Goal: Go to known website: Go to known website

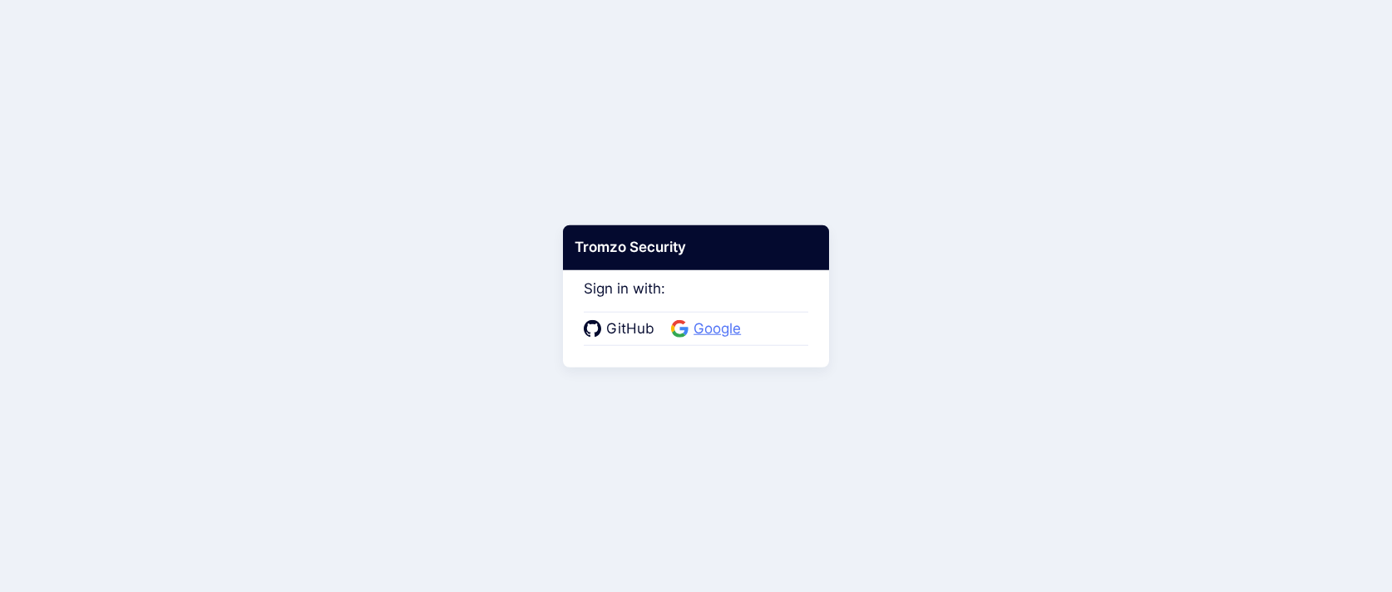
click at [706, 322] on span "Google" at bounding box center [717, 330] width 57 height 22
